Goal: Task Accomplishment & Management: Manage account settings

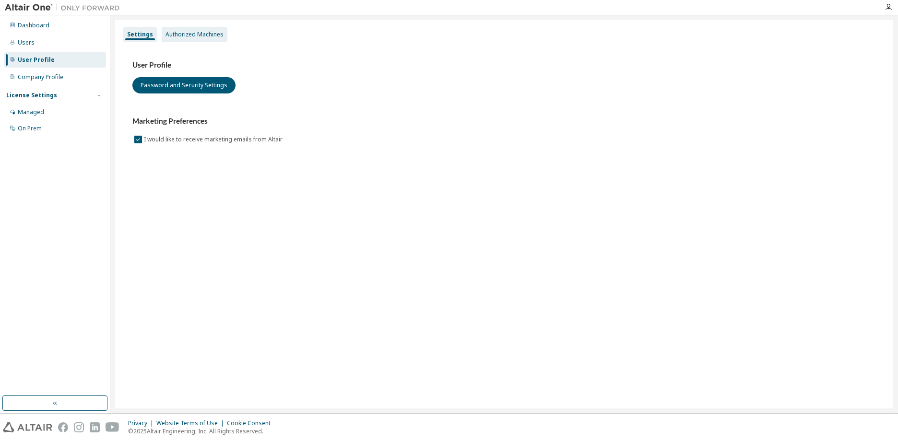
click at [191, 38] on div "Authorized Machines" at bounding box center [195, 34] width 66 height 15
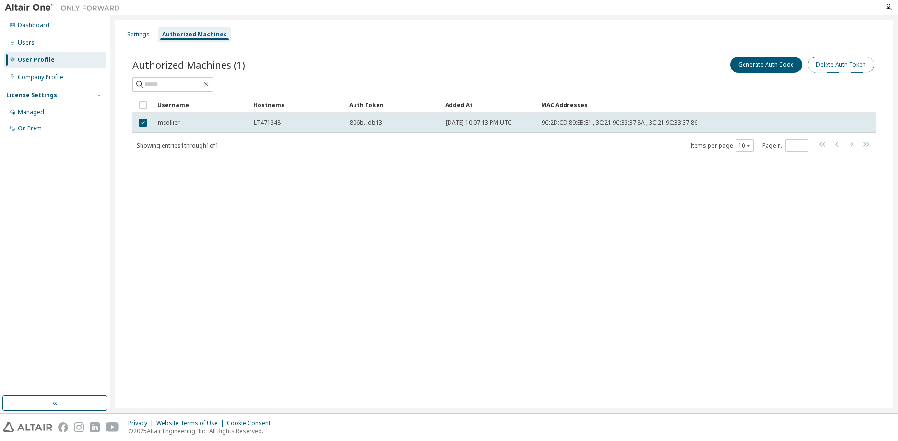
click at [838, 66] on button "Delete Auth Token" at bounding box center [840, 65] width 66 height 16
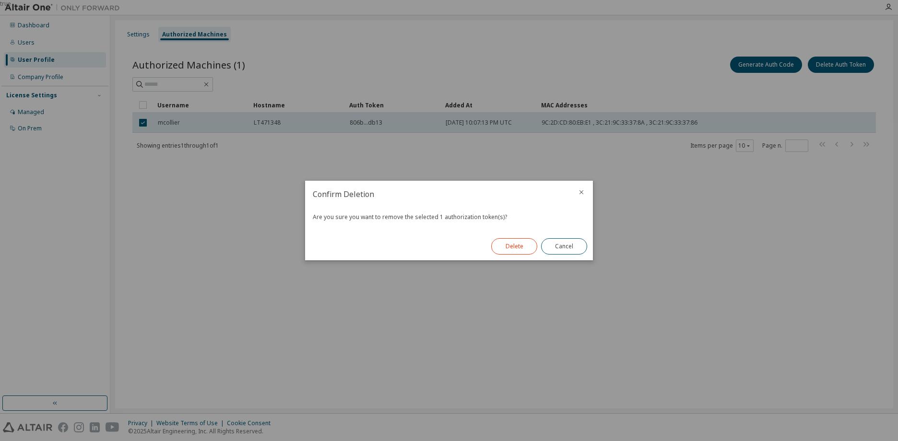
click at [515, 248] on button "Delete" at bounding box center [514, 246] width 46 height 16
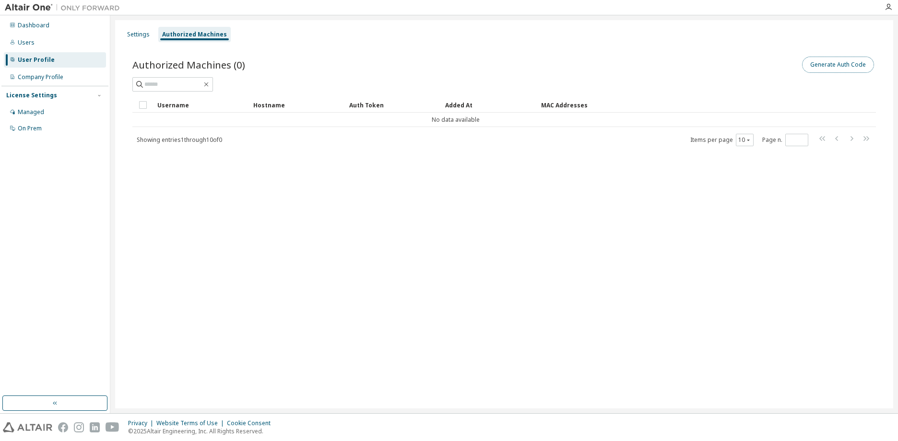
click at [846, 62] on button "Generate Auth Code" at bounding box center [838, 65] width 72 height 16
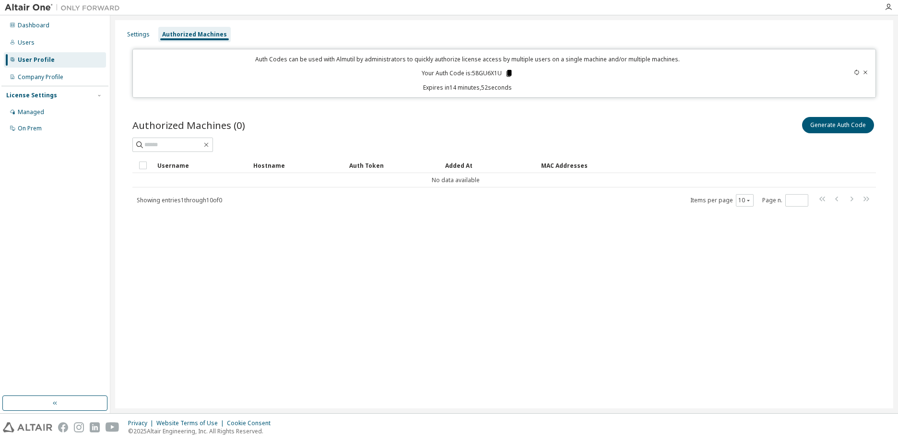
click at [509, 72] on icon at bounding box center [508, 73] width 5 height 7
